Goal: Task Accomplishment & Management: Manage account settings

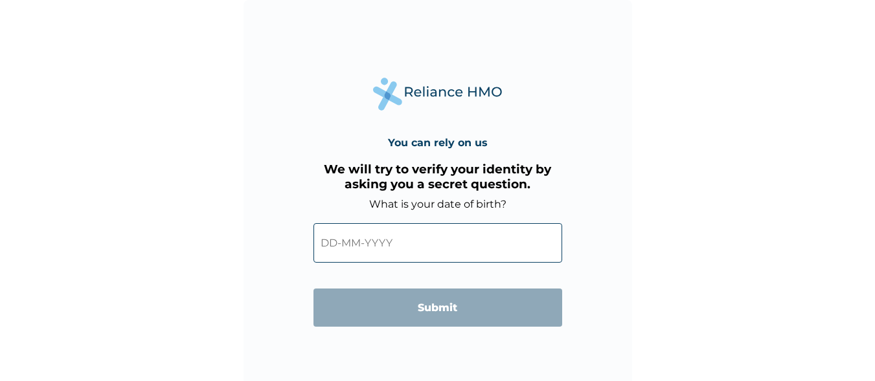
click at [469, 240] on input "text" at bounding box center [437, 242] width 249 height 39
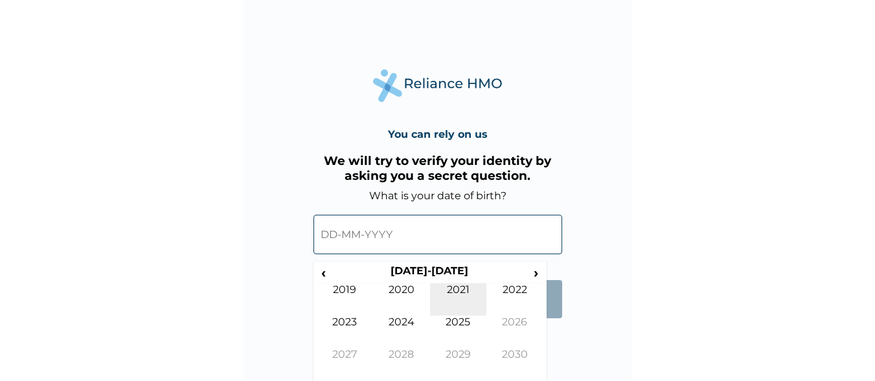
scroll to position [11, 0]
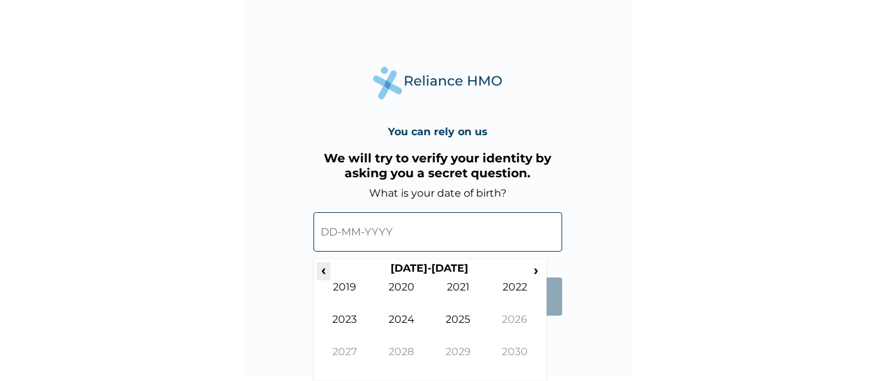
click at [323, 271] on span "‹" at bounding box center [324, 270] width 14 height 16
click at [322, 269] on span "‹" at bounding box center [324, 270] width 14 height 16
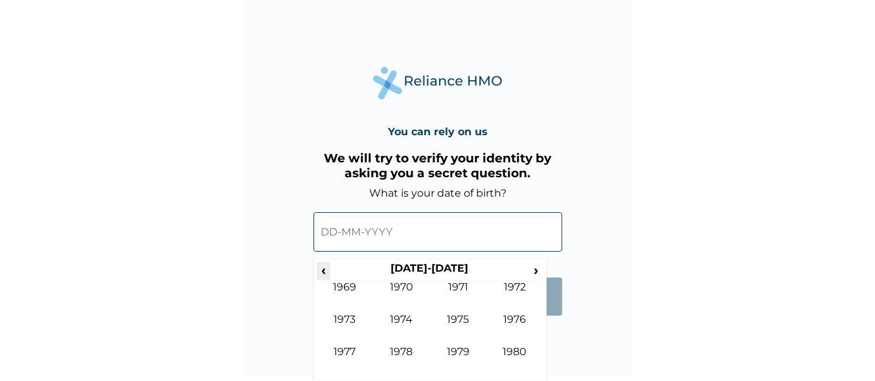
click at [322, 269] on span "‹" at bounding box center [324, 270] width 14 height 16
click at [530, 268] on span "›" at bounding box center [536, 270] width 14 height 16
click at [462, 355] on td "1989" at bounding box center [458, 362] width 57 height 32
click at [509, 286] on td "Apr" at bounding box center [514, 297] width 57 height 32
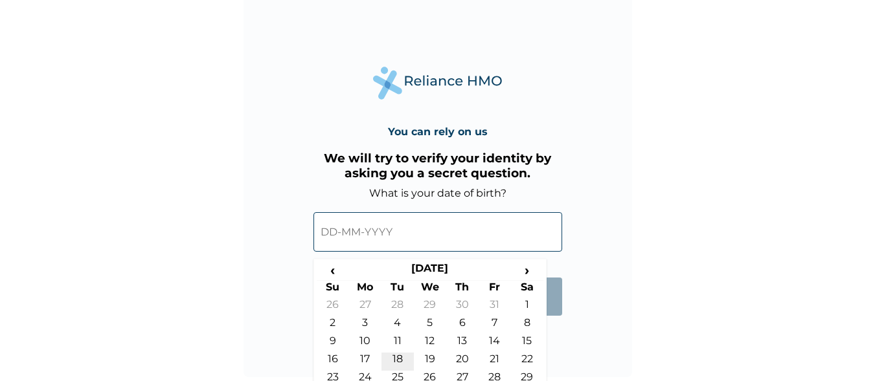
click at [403, 369] on td "18" at bounding box center [397, 362] width 32 height 18
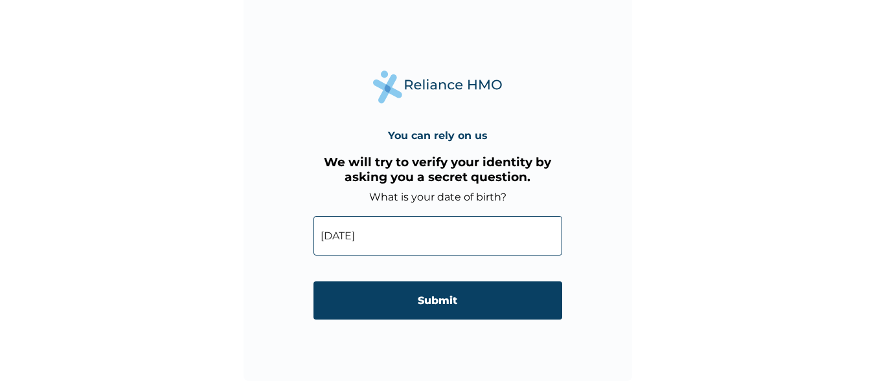
click at [330, 236] on input "18-04-1989" at bounding box center [437, 235] width 249 height 39
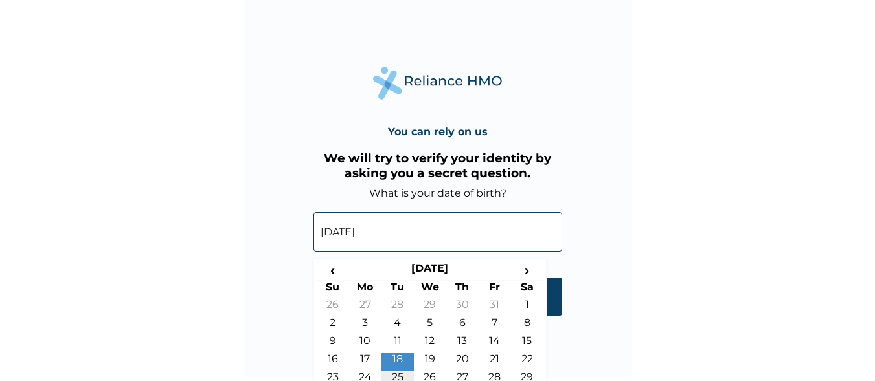
click at [403, 373] on td "25" at bounding box center [397, 380] width 32 height 18
type input "25-04-1989"
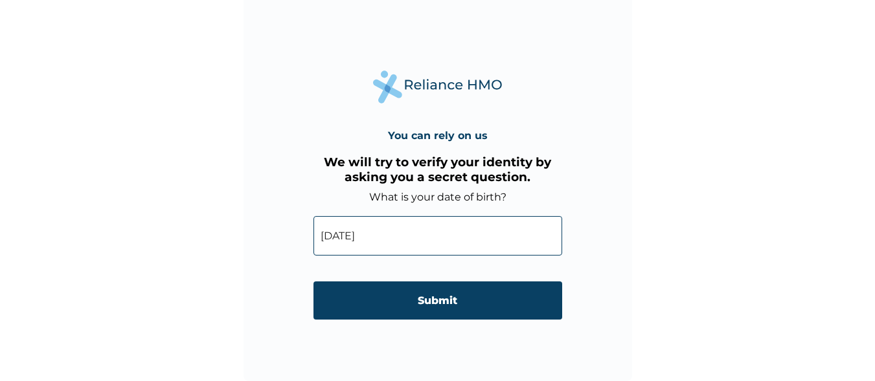
scroll to position [7, 0]
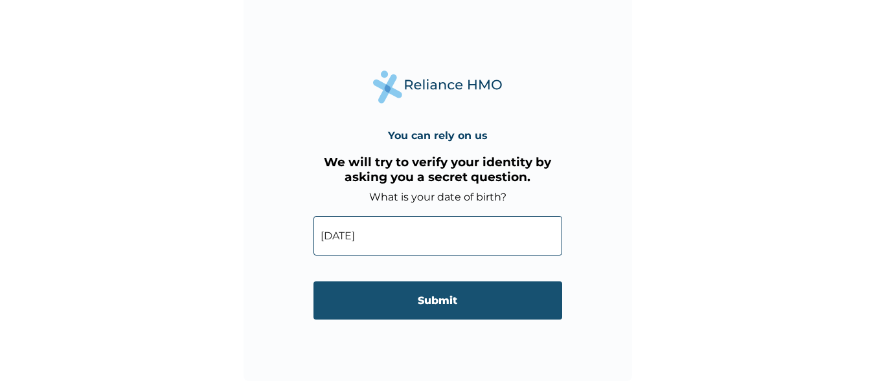
click at [407, 291] on input "Submit" at bounding box center [437, 301] width 249 height 38
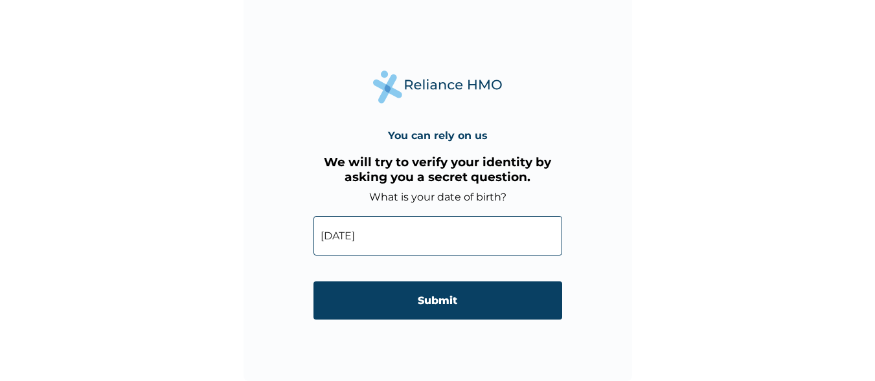
scroll to position [0, 0]
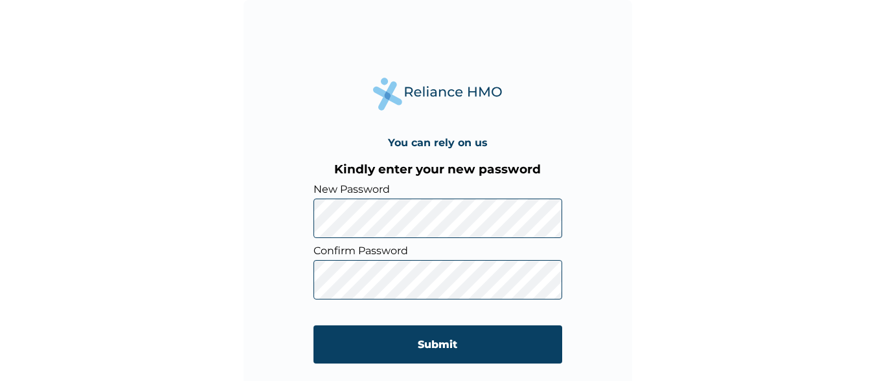
click at [362, 342] on input "Submit" at bounding box center [437, 345] width 249 height 38
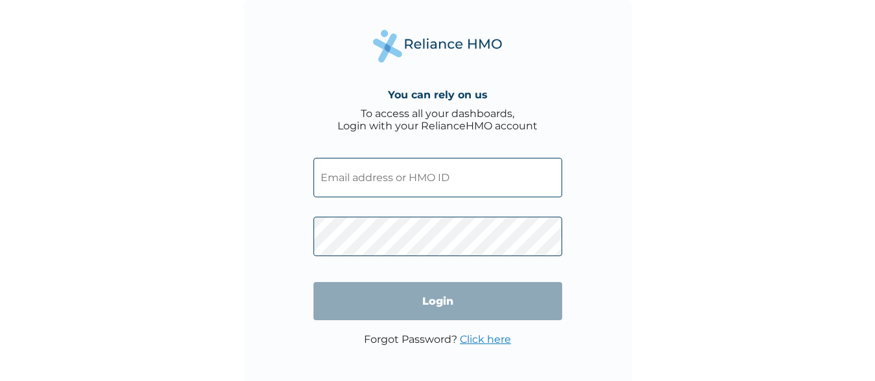
click at [413, 182] on input "text" at bounding box center [437, 177] width 249 height 39
type input "S"
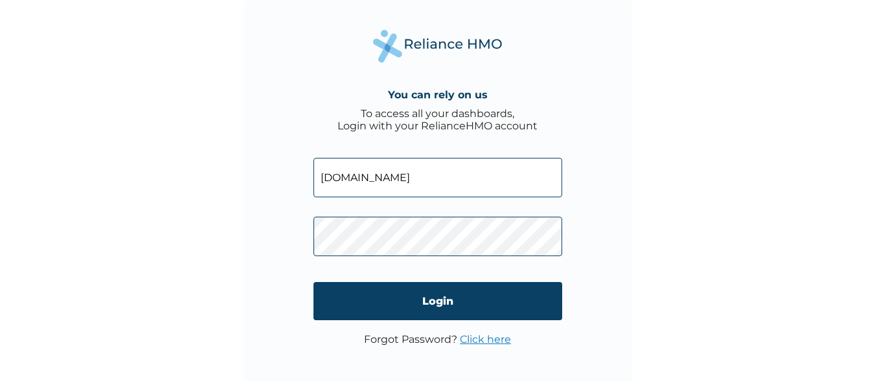
click at [333, 178] on input "[DOMAIN_NAME]" at bounding box center [437, 177] width 249 height 39
type input "[DOMAIN_NAME]"
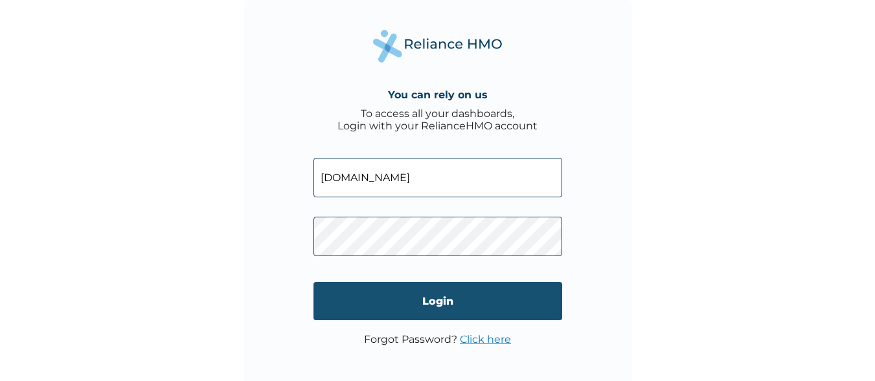
click at [370, 297] on input "Login" at bounding box center [437, 301] width 249 height 38
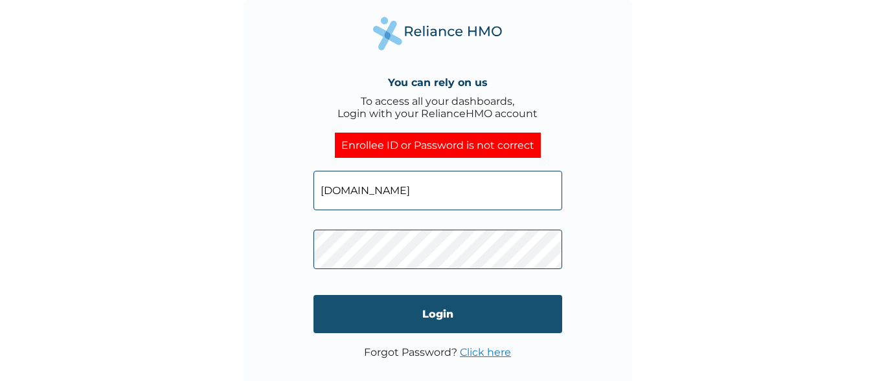
click at [376, 320] on input "Login" at bounding box center [437, 314] width 249 height 38
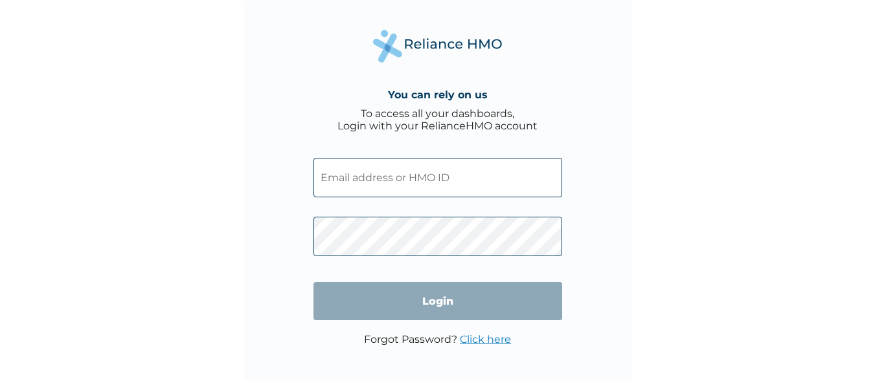
type input "[DOMAIN_NAME]"
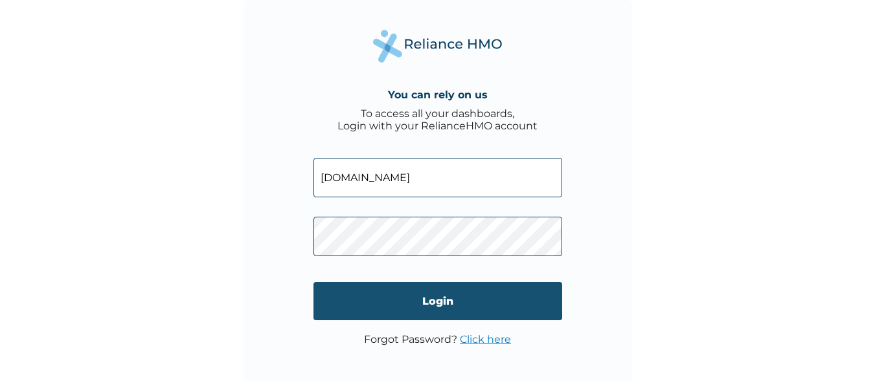
click at [464, 299] on input "Login" at bounding box center [437, 301] width 249 height 38
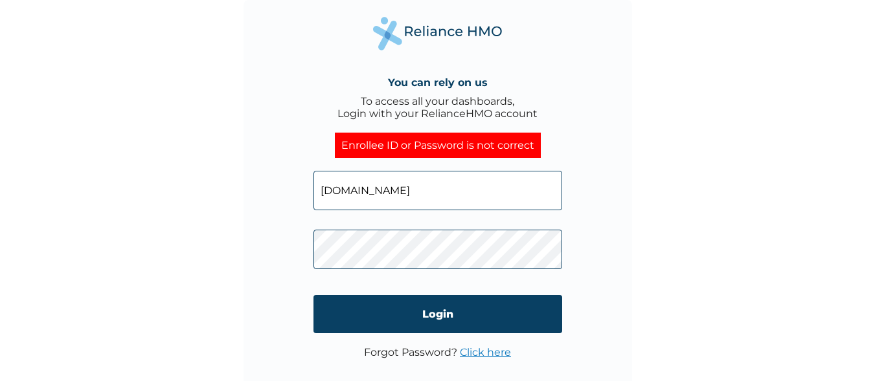
click at [479, 351] on link "Click here" at bounding box center [485, 352] width 51 height 12
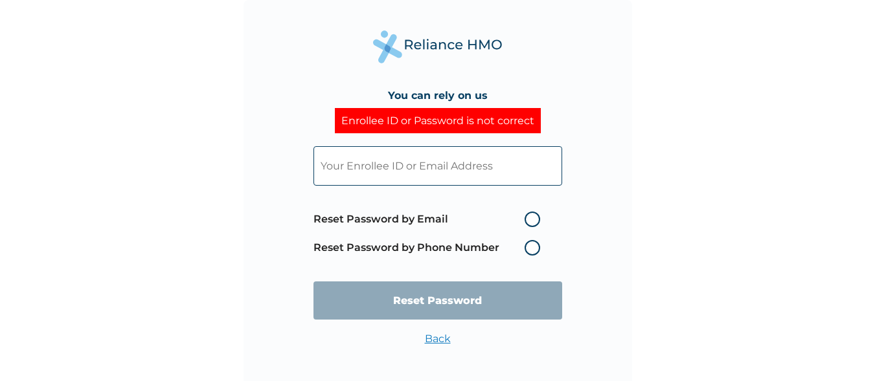
click at [504, 164] on input "text" at bounding box center [437, 165] width 249 height 39
type input "[DOMAIN_NAME]"
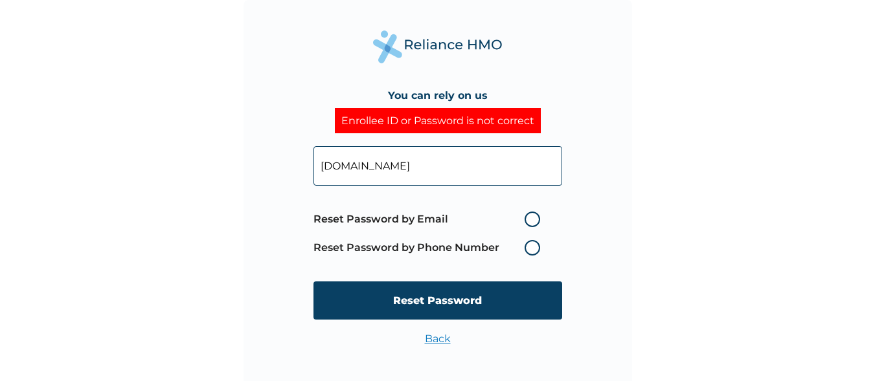
scroll to position [7, 0]
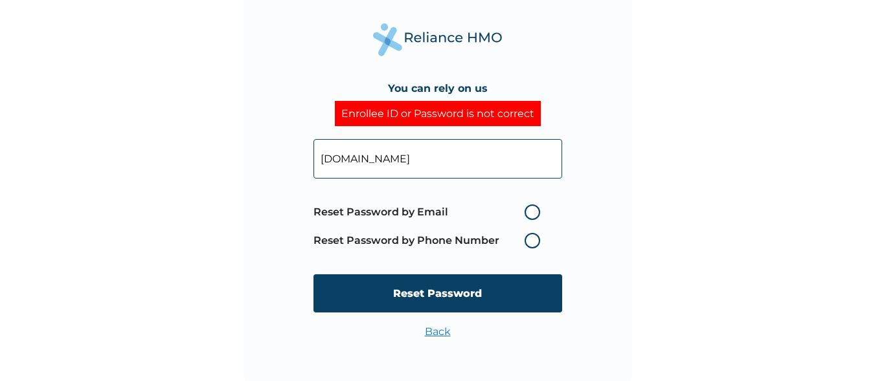
click at [532, 212] on label "Reset Password by Email" at bounding box center [429, 213] width 233 height 16
click at [527, 212] on input "Reset Password by Email" at bounding box center [516, 212] width 21 height 21
radio input "true"
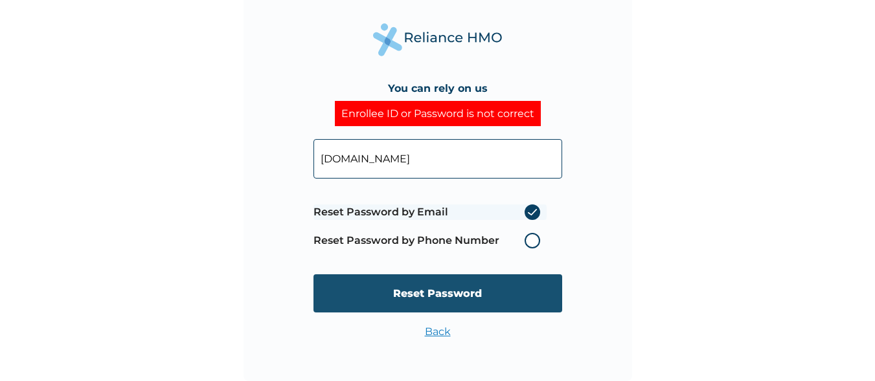
click at [512, 288] on input "Reset Password" at bounding box center [437, 294] width 249 height 38
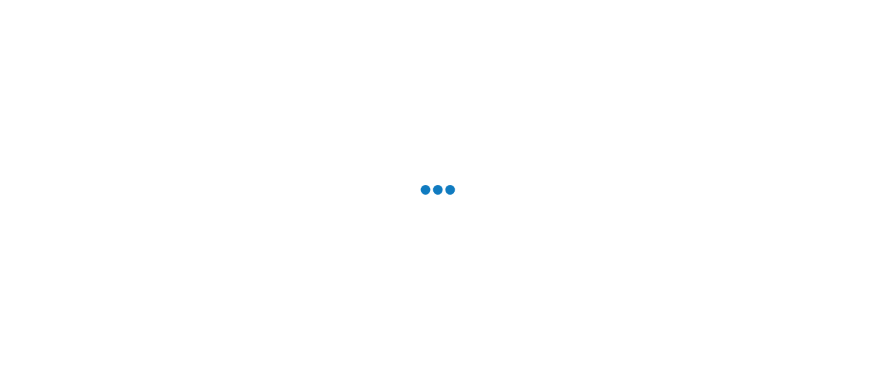
scroll to position [0, 0]
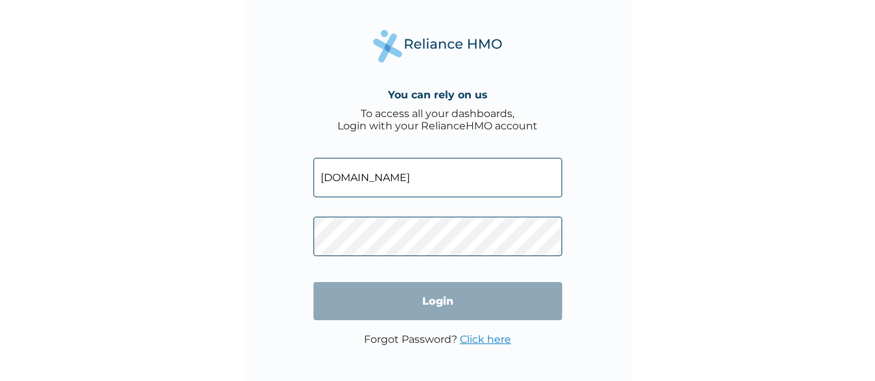
click at [420, 180] on input "sheriffdeputiesltd.com" at bounding box center [437, 177] width 249 height 39
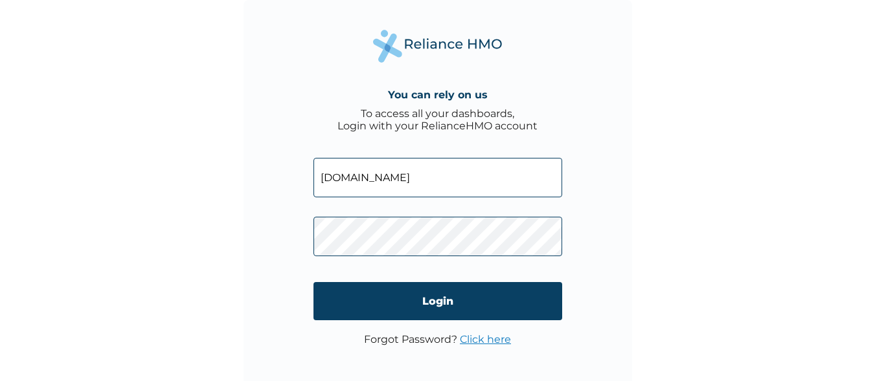
click at [321, 179] on input "sheriffdeputiesltd.com" at bounding box center [437, 177] width 249 height 39
type input "uchenna.izunwa@sheriffdeputiesltd.com"
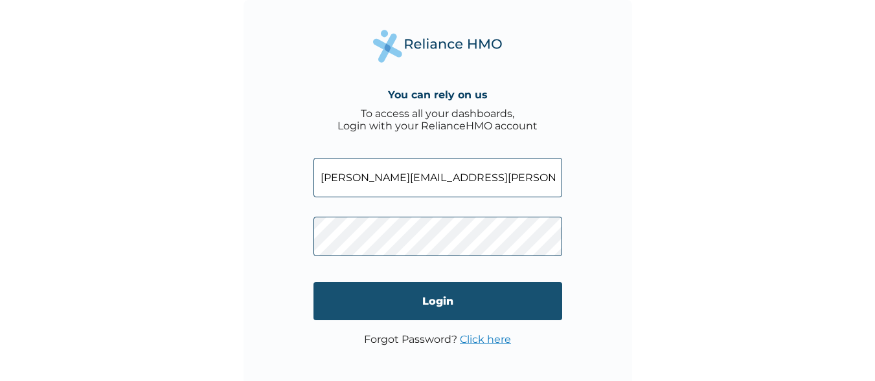
click at [353, 298] on input "Login" at bounding box center [437, 301] width 249 height 38
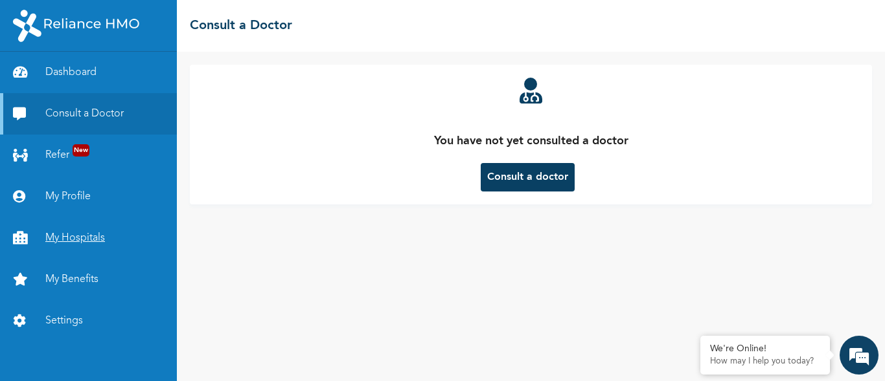
click at [85, 241] on link "My Hospitals" at bounding box center [88, 238] width 177 height 41
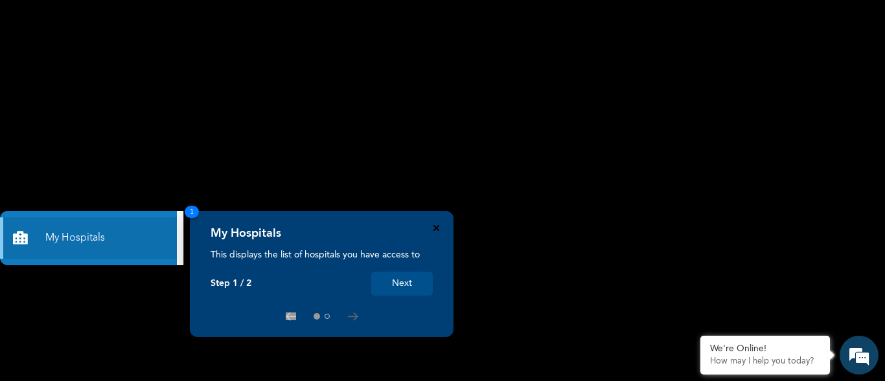
click at [435, 226] on icon "Close" at bounding box center [436, 228] width 6 height 6
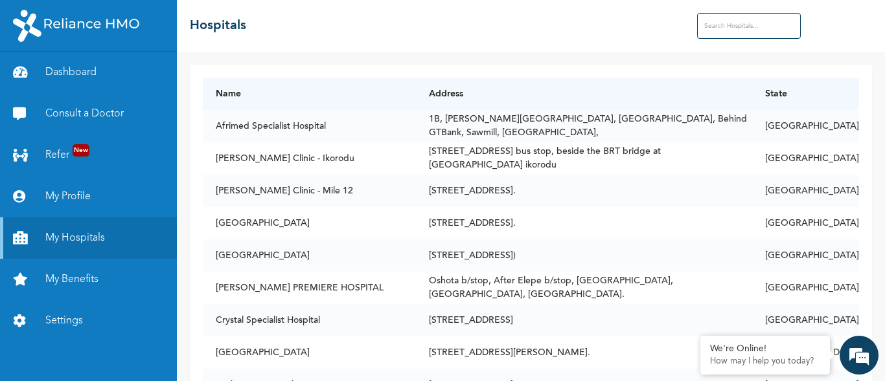
click at [82, 19] on img at bounding box center [76, 26] width 126 height 32
click at [74, 67] on link "Dashboard" at bounding box center [88, 72] width 177 height 41
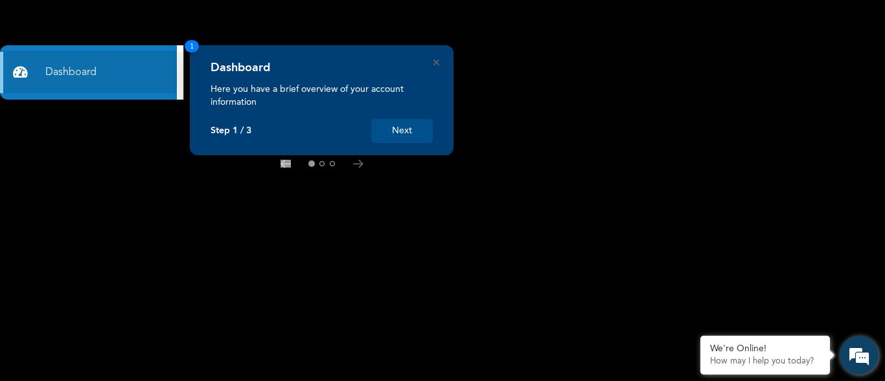
click at [860, 356] on em at bounding box center [858, 355] width 35 height 35
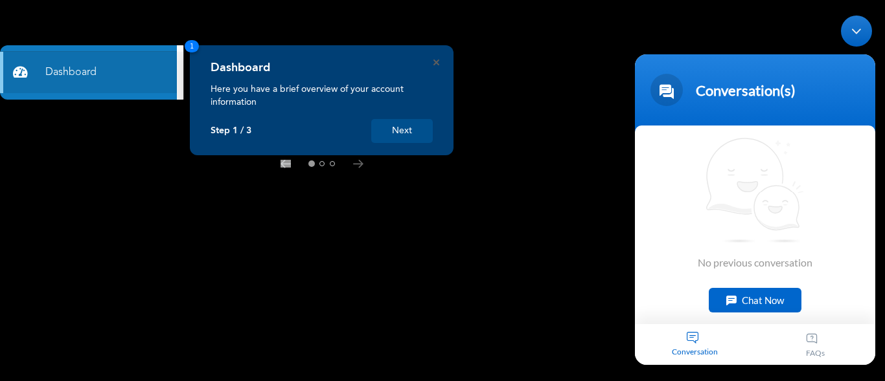
click at [751, 300] on div "Chat Now" at bounding box center [754, 300] width 93 height 25
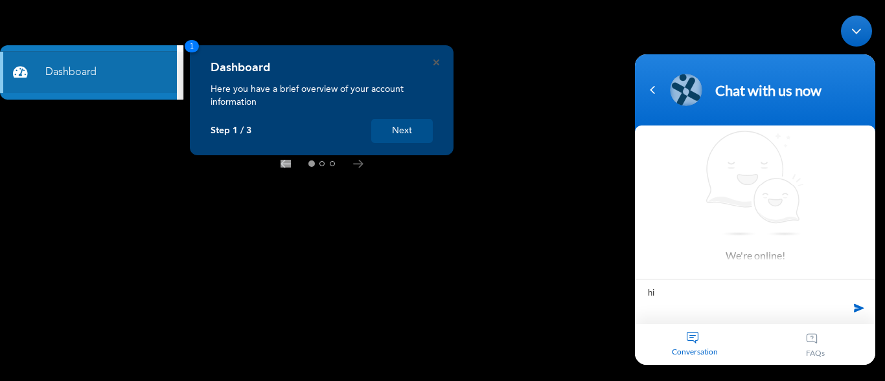
type textarea "h"
type textarea "Hi"
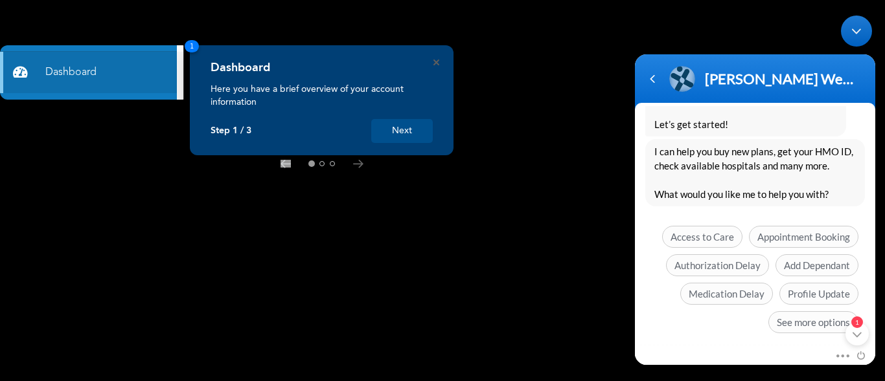
scroll to position [350, 0]
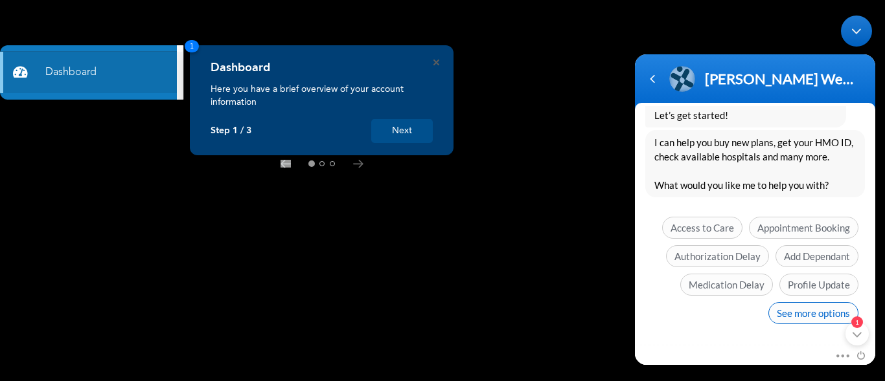
click at [793, 313] on span "See more options" at bounding box center [813, 313] width 90 height 22
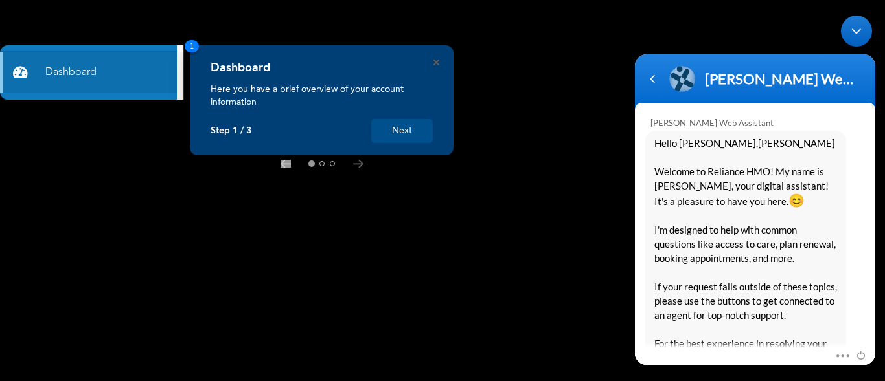
scroll to position [0, 0]
